Goal: Transaction & Acquisition: Book appointment/travel/reservation

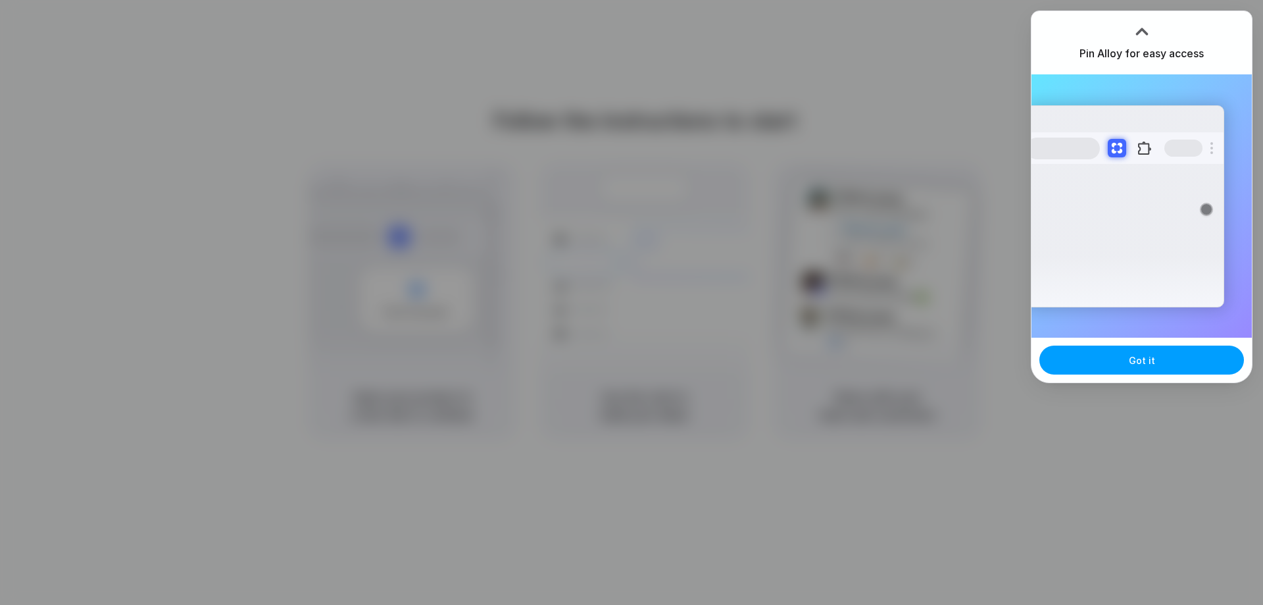
click at [1130, 354] on span "Got it" at bounding box center [1142, 360] width 26 height 14
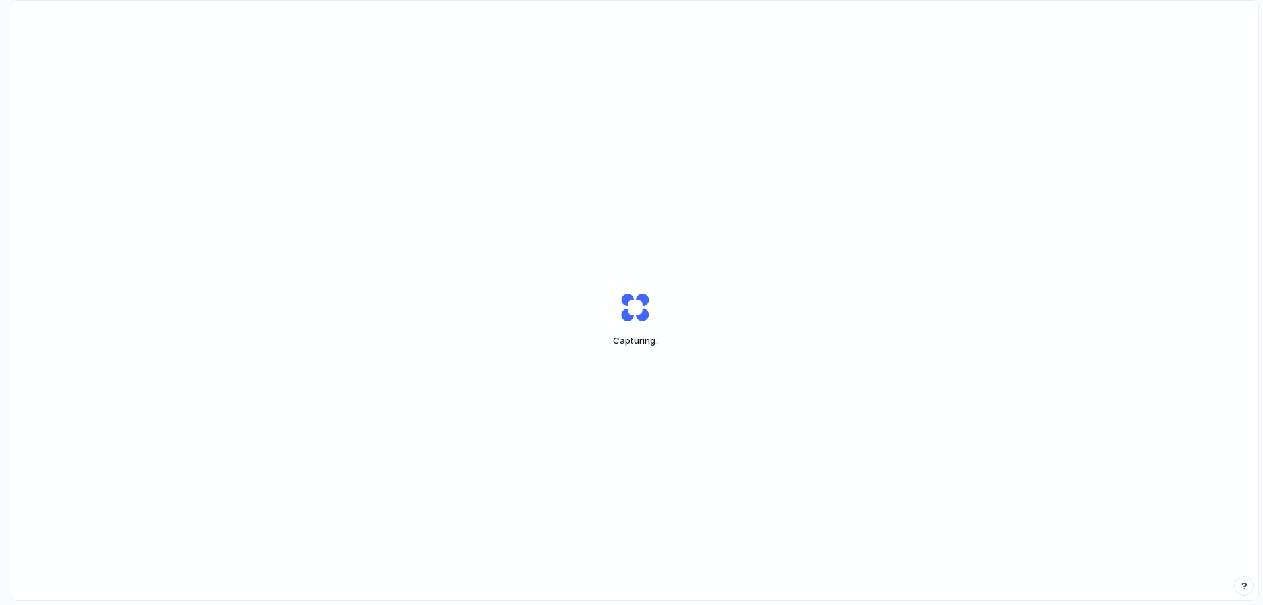
click at [717, 111] on div "Capturing .." at bounding box center [634, 319] width 1247 height 636
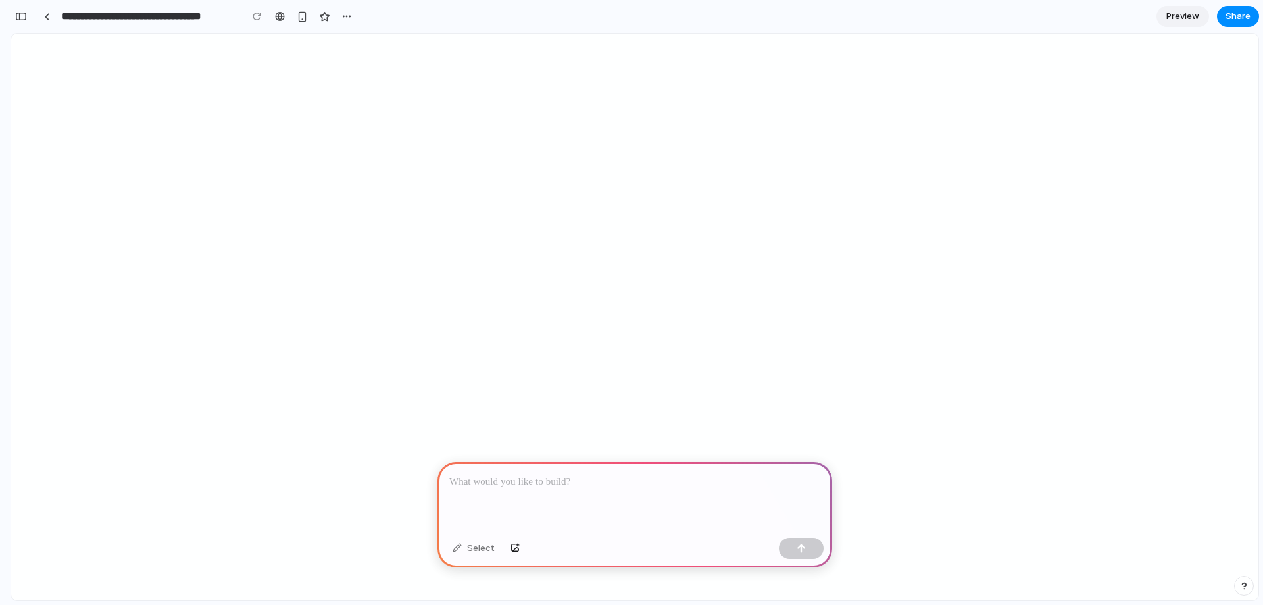
click at [669, 303] on div at bounding box center [669, 303] width 0 height 0
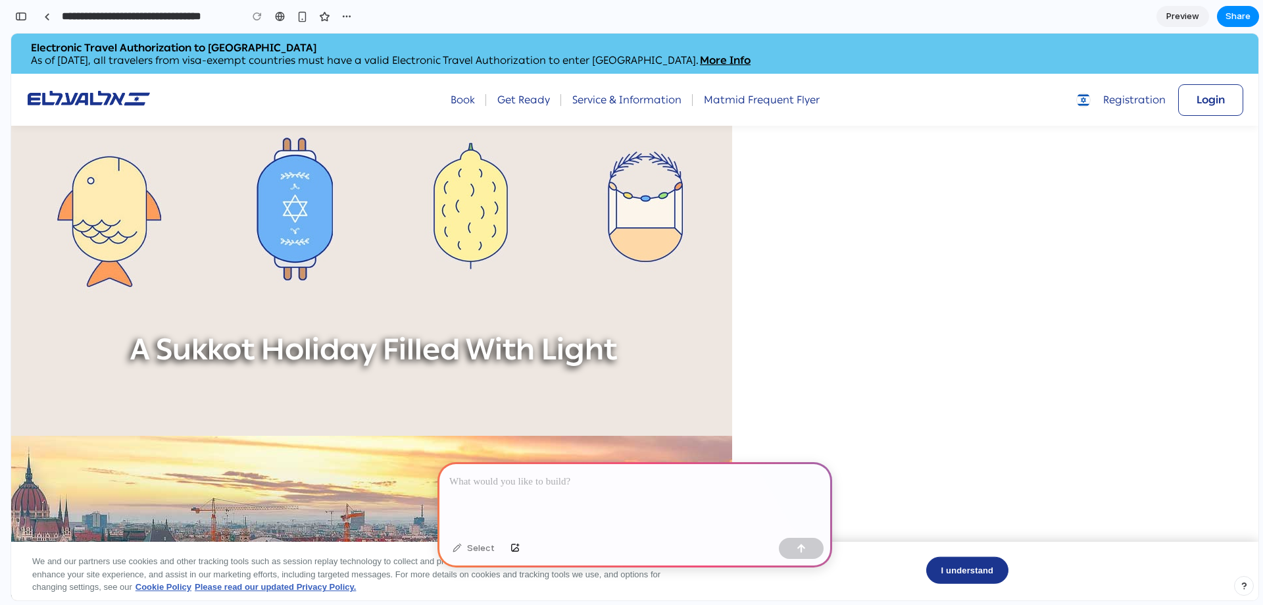
click at [692, 474] on p at bounding box center [634, 482] width 371 height 16
click at [643, 498] on div at bounding box center [635, 497] width 395 height 70
click at [982, 572] on button "I understand" at bounding box center [967, 570] width 82 height 28
click at [737, 479] on p at bounding box center [634, 482] width 371 height 16
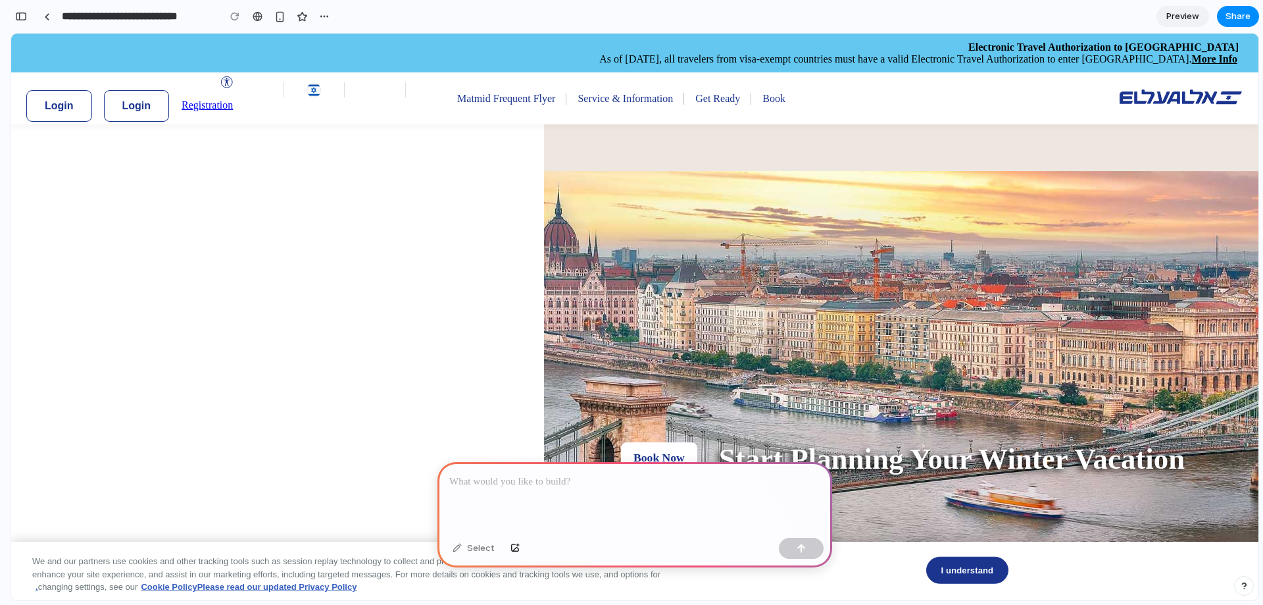
click at [544, 359] on img "2 / 5" at bounding box center [901, 358] width 714 height 374
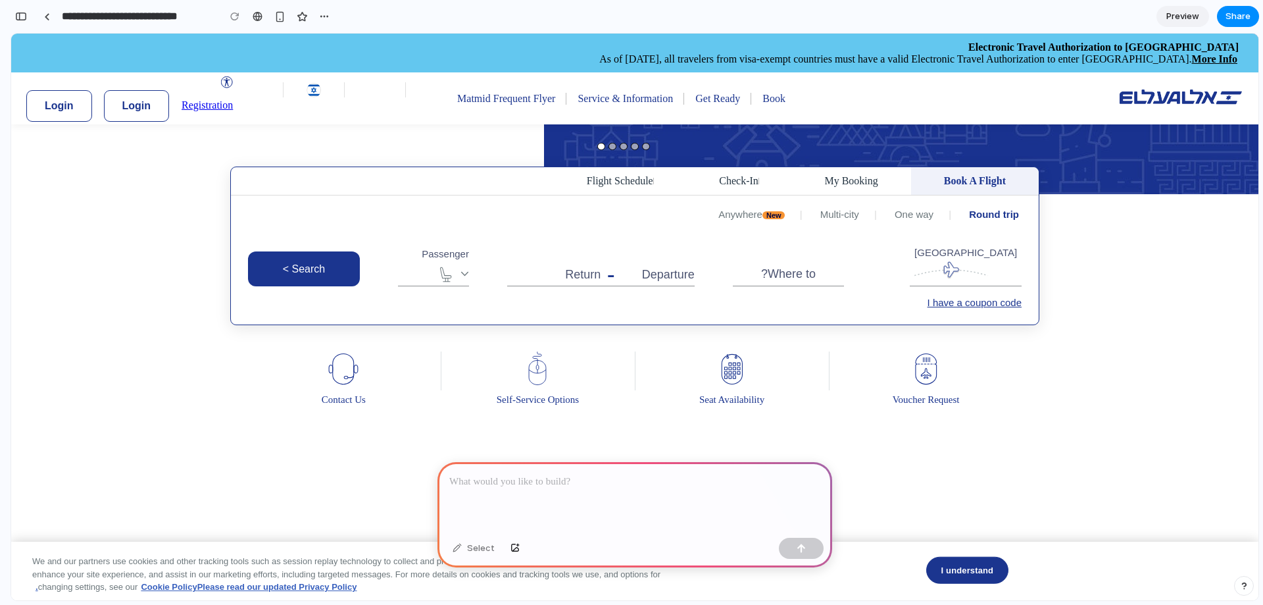
scroll to position [1740, 0]
click at [528, 501] on div at bounding box center [635, 497] width 395 height 70
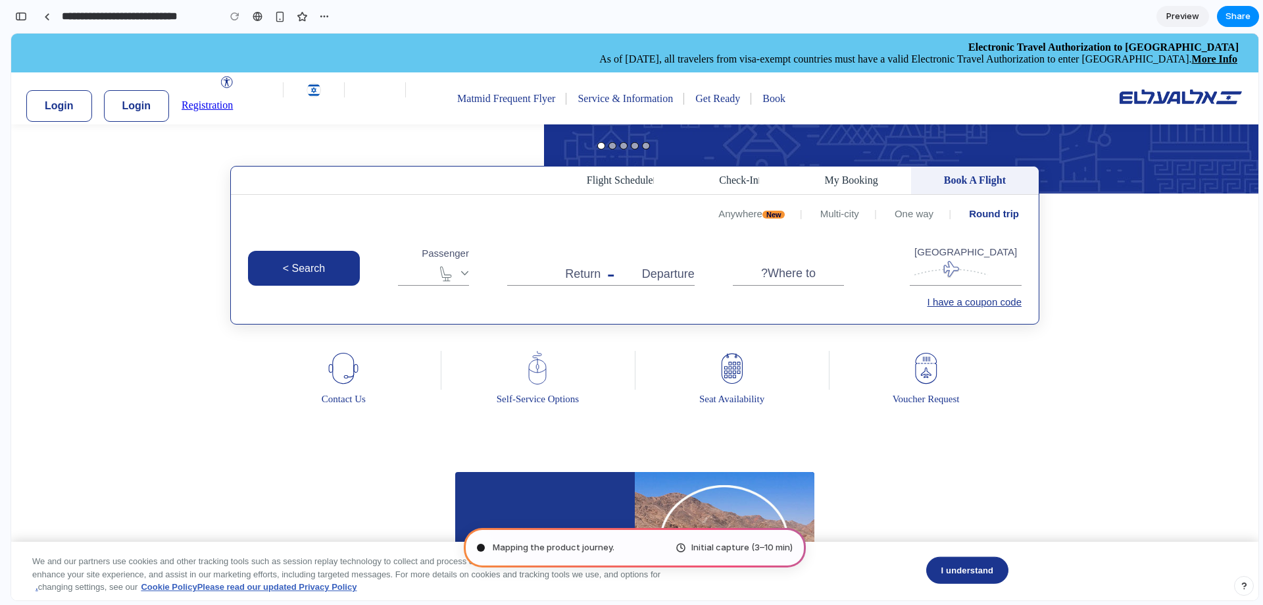
type input "**********"
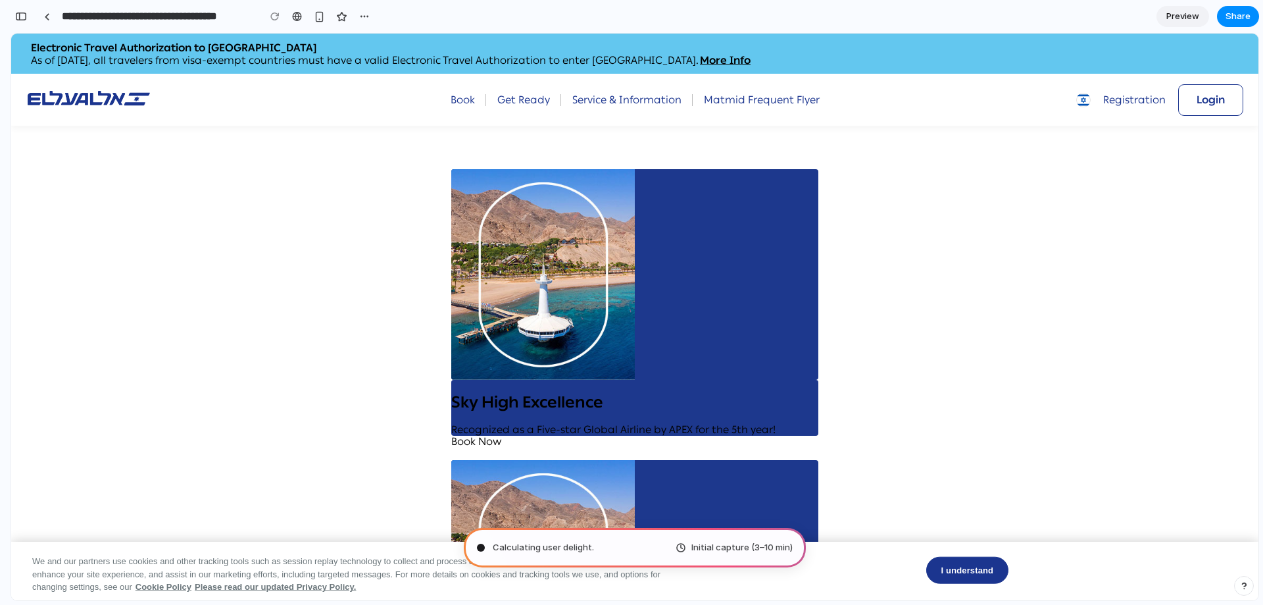
scroll to position [2031, 0]
click at [1218, 99] on button "Login" at bounding box center [1210, 100] width 65 height 32
click at [1197, 107] on button "Login" at bounding box center [1210, 100] width 65 height 32
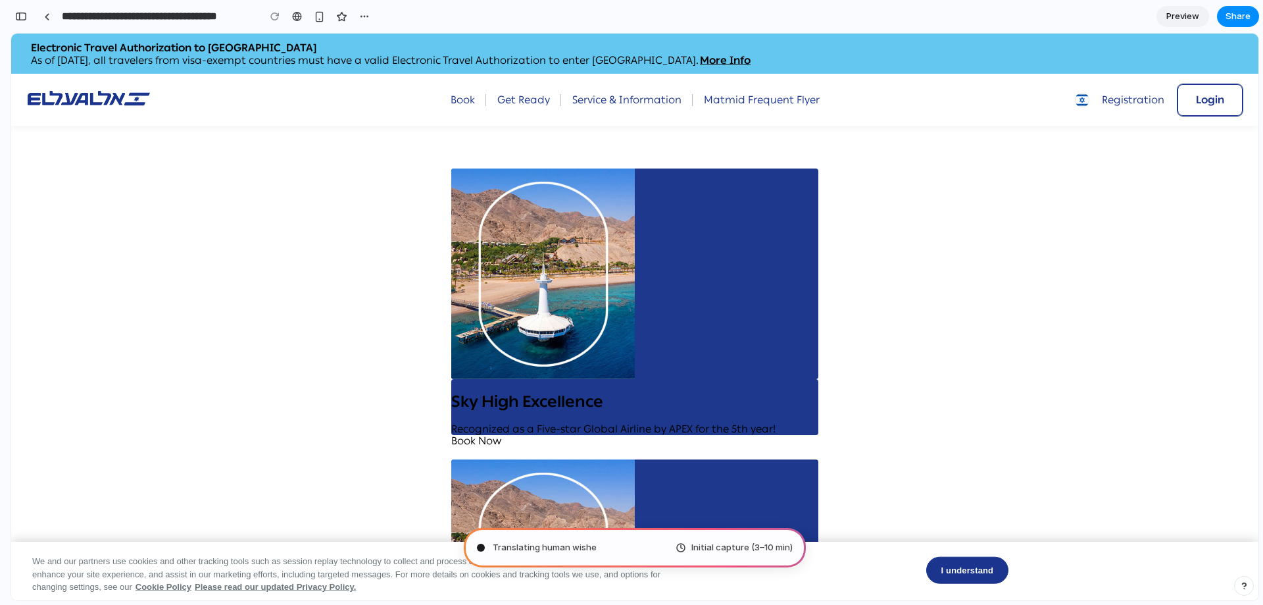
click at [1197, 107] on button "Login" at bounding box center [1210, 100] width 65 height 32
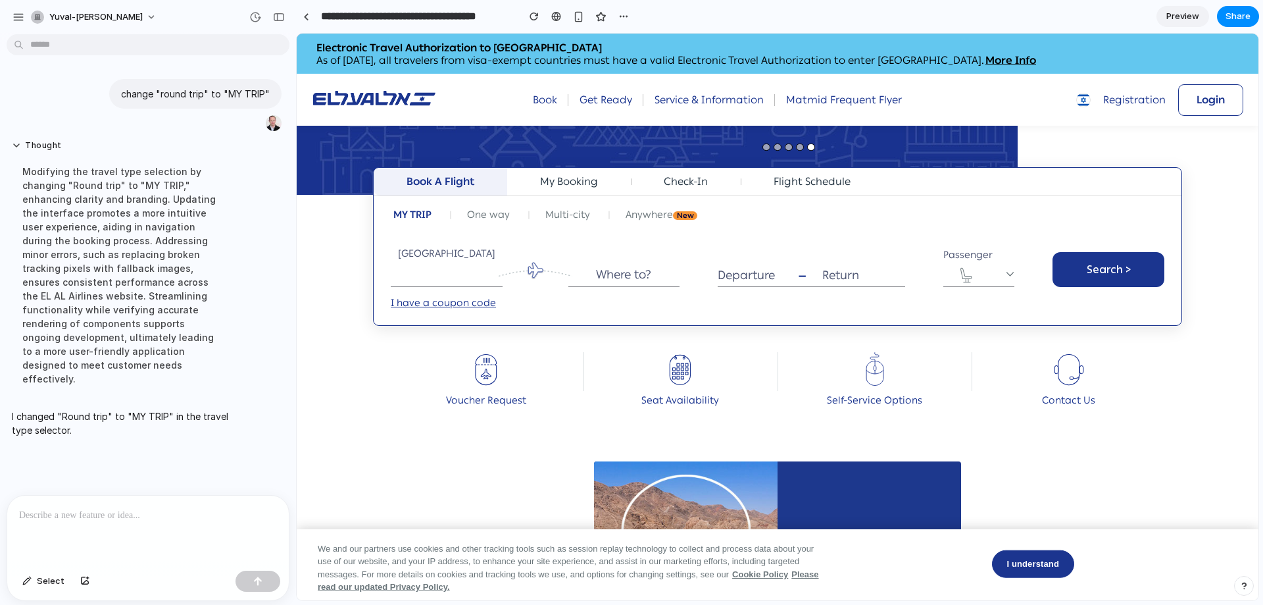
scroll to position [1739, 0]
click at [487, 215] on link "One way" at bounding box center [488, 214] width 48 height 16
click at [580, 211] on link "Multi-city" at bounding box center [568, 214] width 50 height 16
click at [430, 280] on input "[GEOGRAPHIC_DATA]" at bounding box center [447, 271] width 112 height 28
type input "*"
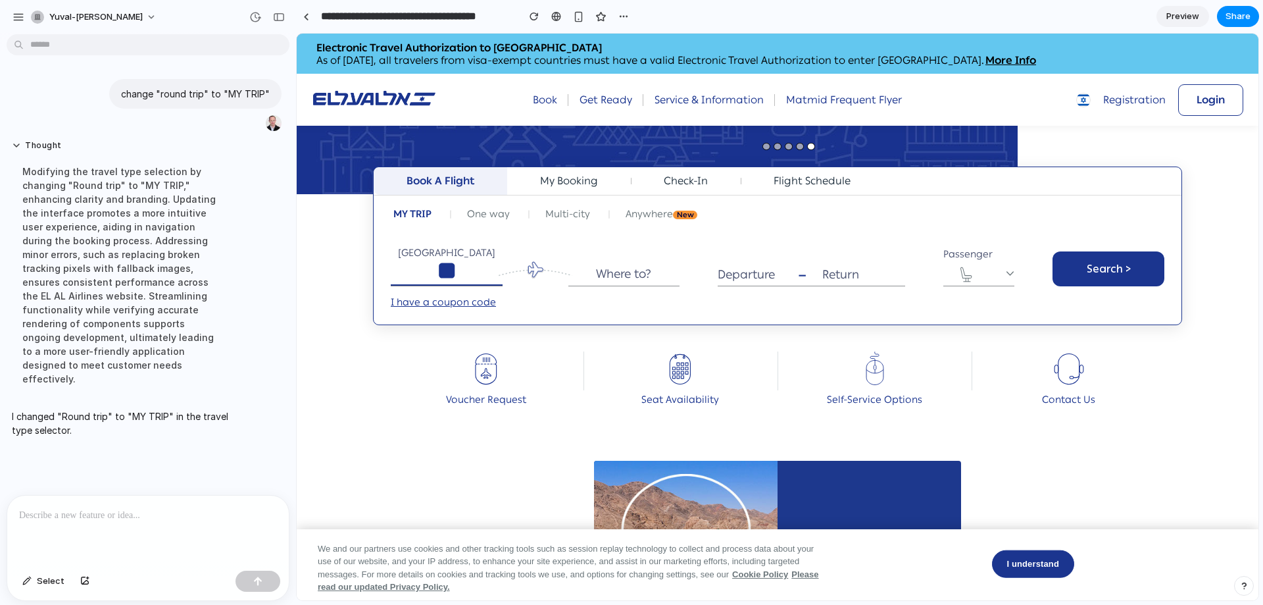
type input "*"
click at [43, 580] on span "Select" at bounding box center [51, 580] width 28 height 13
click at [498, 213] on div at bounding box center [778, 317] width 962 height 566
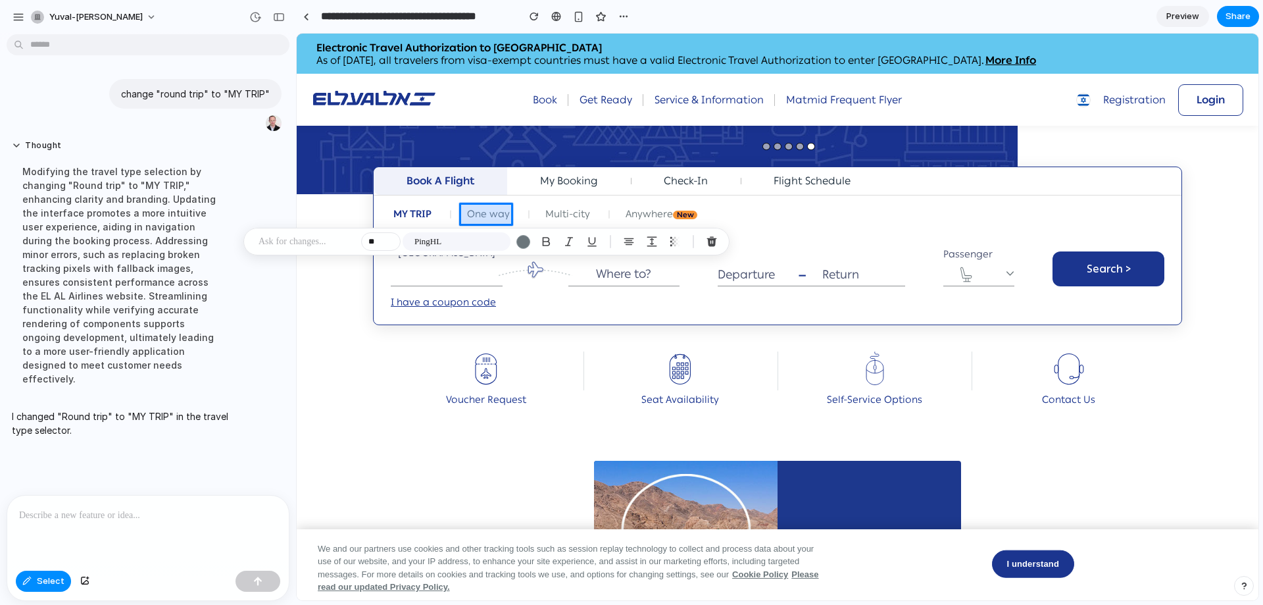
click at [498, 213] on div at bounding box center [778, 317] width 962 height 566
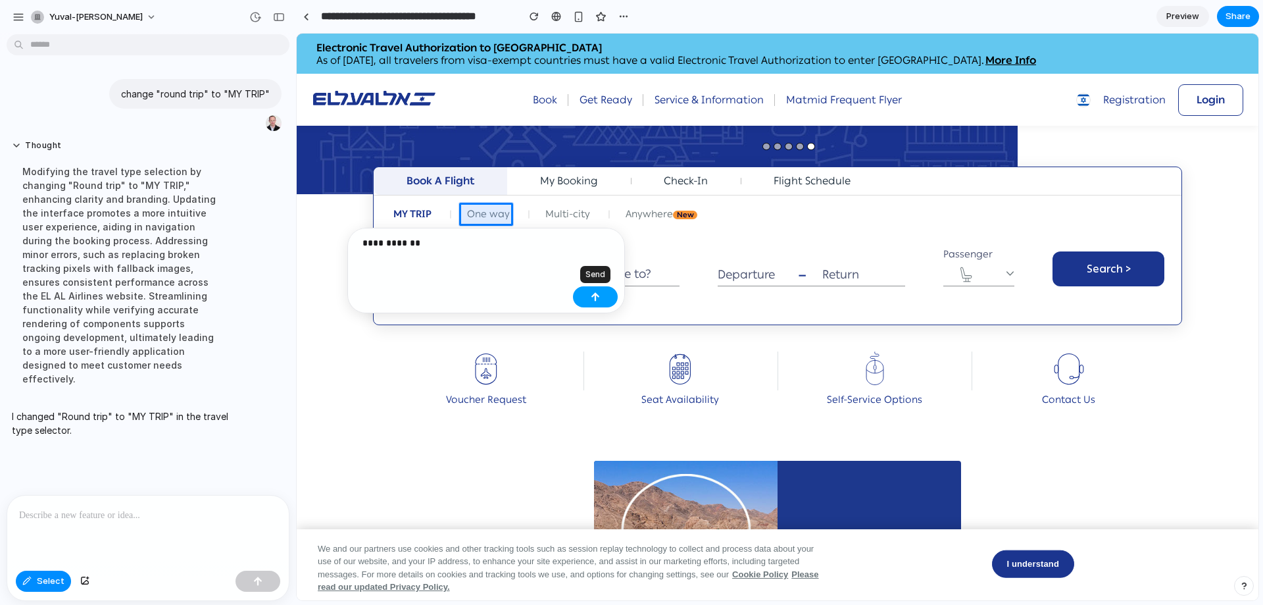
click at [593, 297] on div "button" at bounding box center [595, 296] width 9 height 9
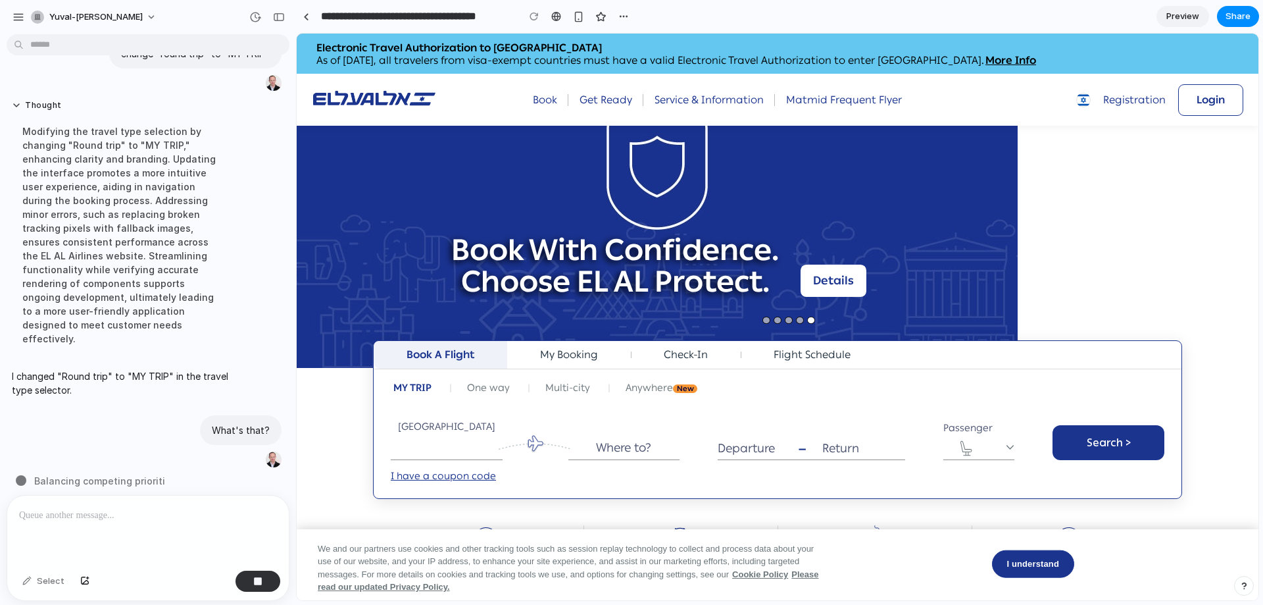
scroll to position [1564, 0]
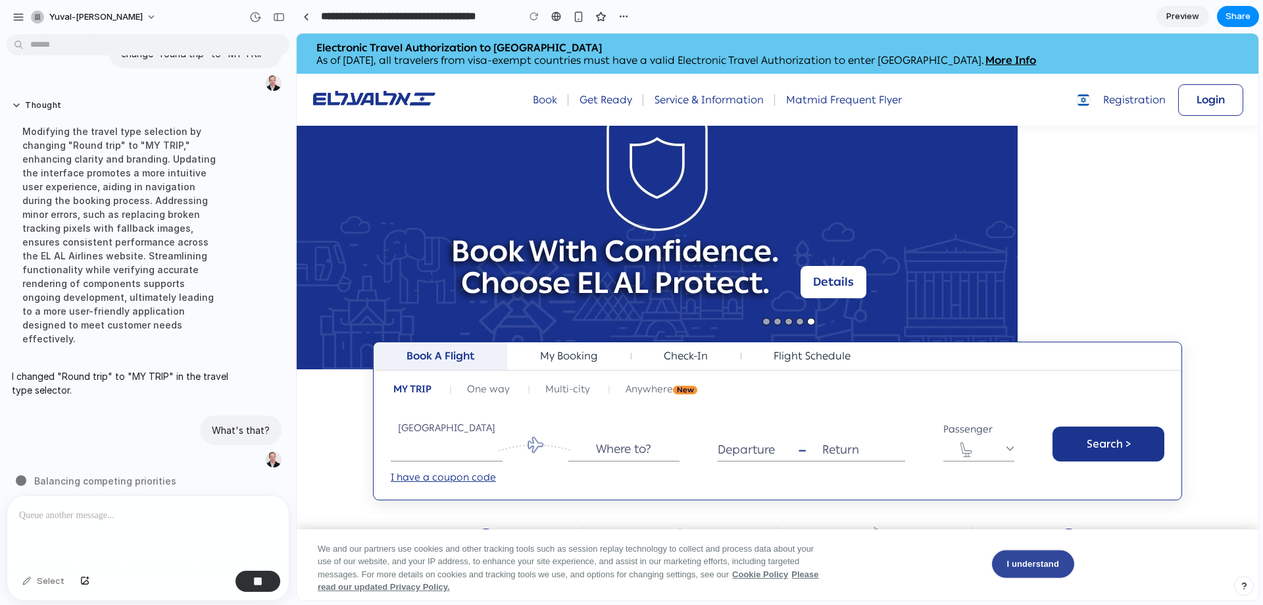
click at [1044, 563] on button "I understand" at bounding box center [1033, 564] width 82 height 28
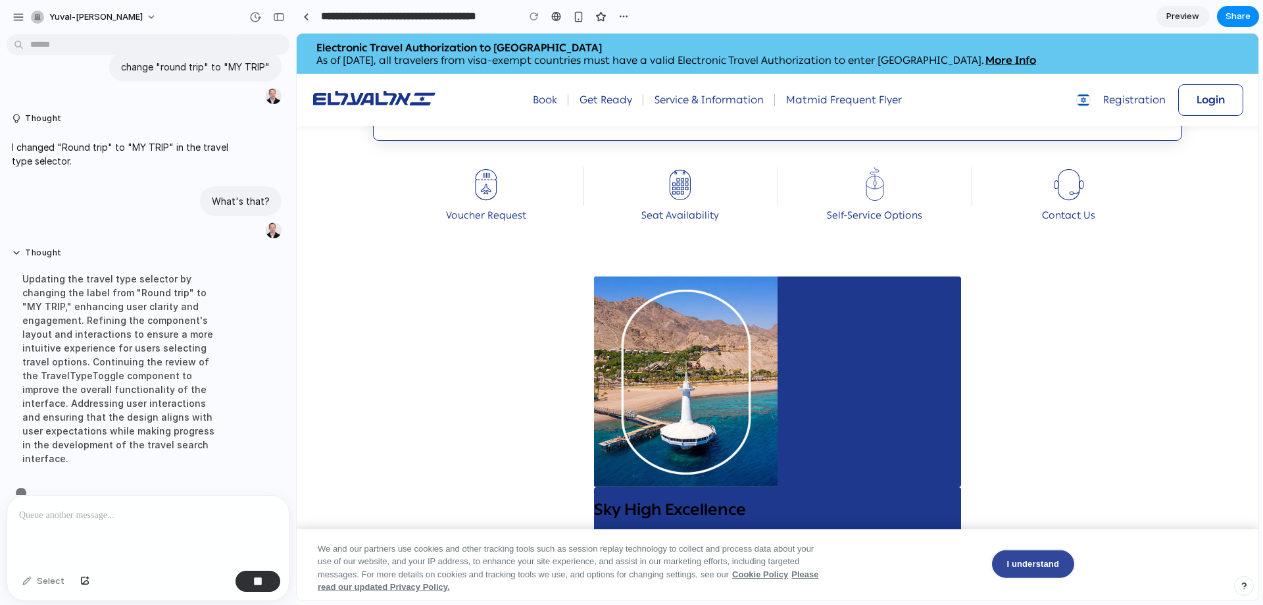
scroll to position [39, 0]
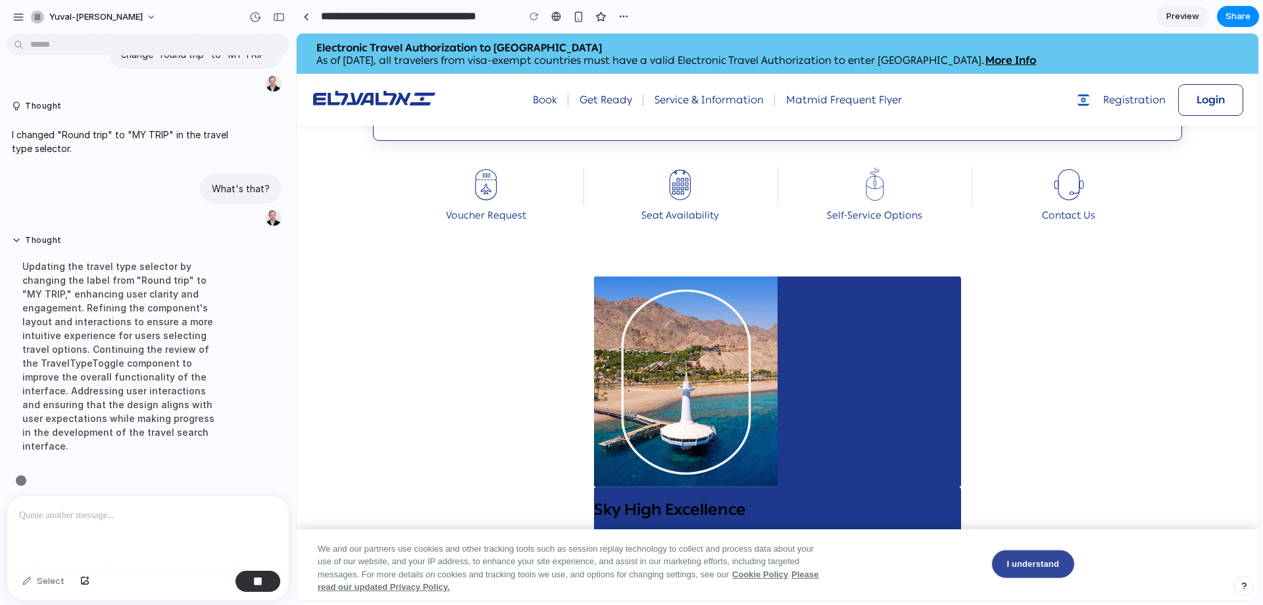
click at [1030, 563] on button "I understand" at bounding box center [1033, 564] width 82 height 28
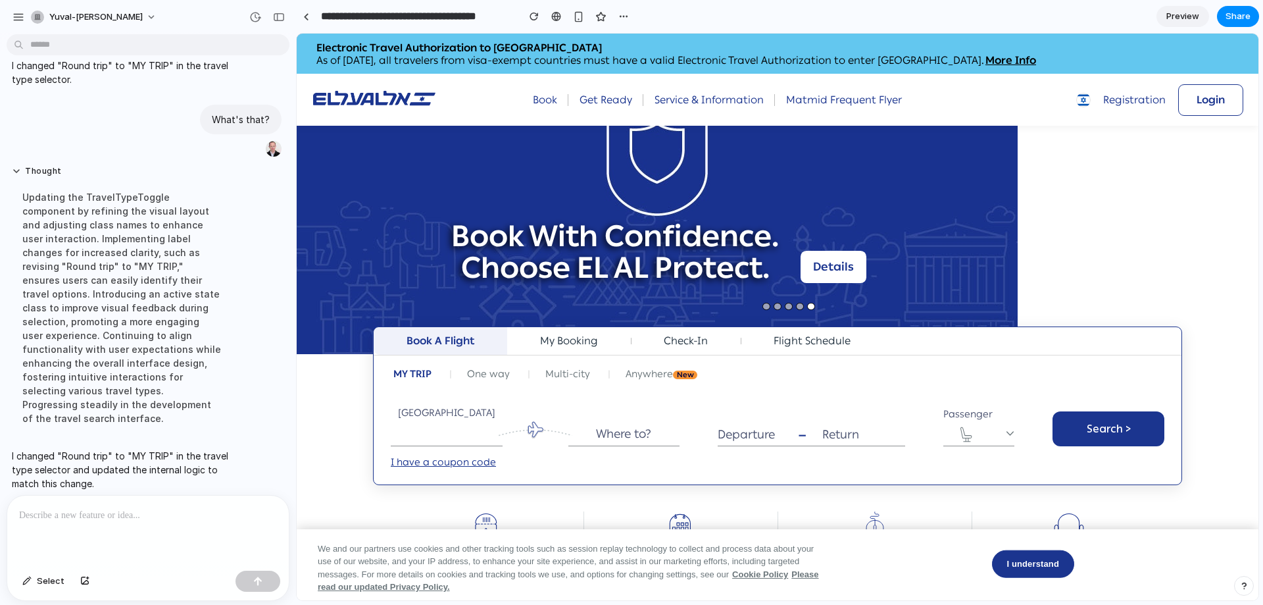
scroll to position [1580, 0]
click at [461, 374] on div "MY TRIP One way Multi-city Anywhere New" at bounding box center [545, 373] width 309 height 16
click at [442, 373] on div "MY TRIP One way Multi-city Anywhere New" at bounding box center [545, 373] width 309 height 16
click at [80, 582] on div "button" at bounding box center [84, 581] width 9 height 8
click at [669, 303] on div at bounding box center [669, 303] width 0 height 0
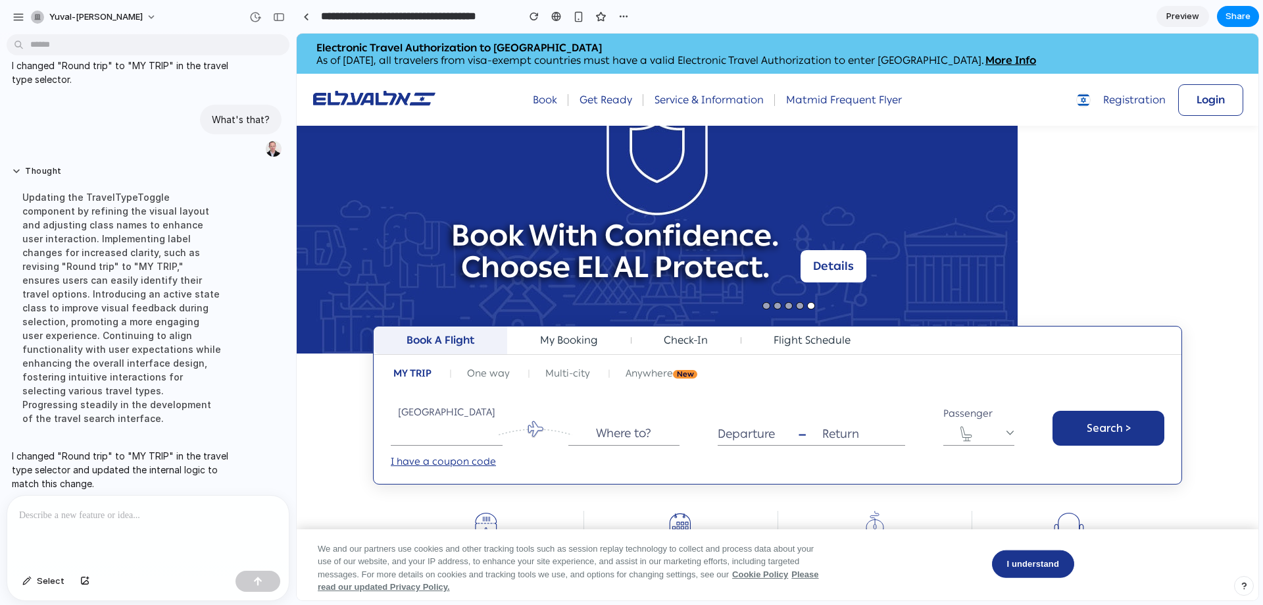
click at [669, 303] on div at bounding box center [669, 303] width 0 height 0
